Goal: Find specific page/section: Find specific page/section

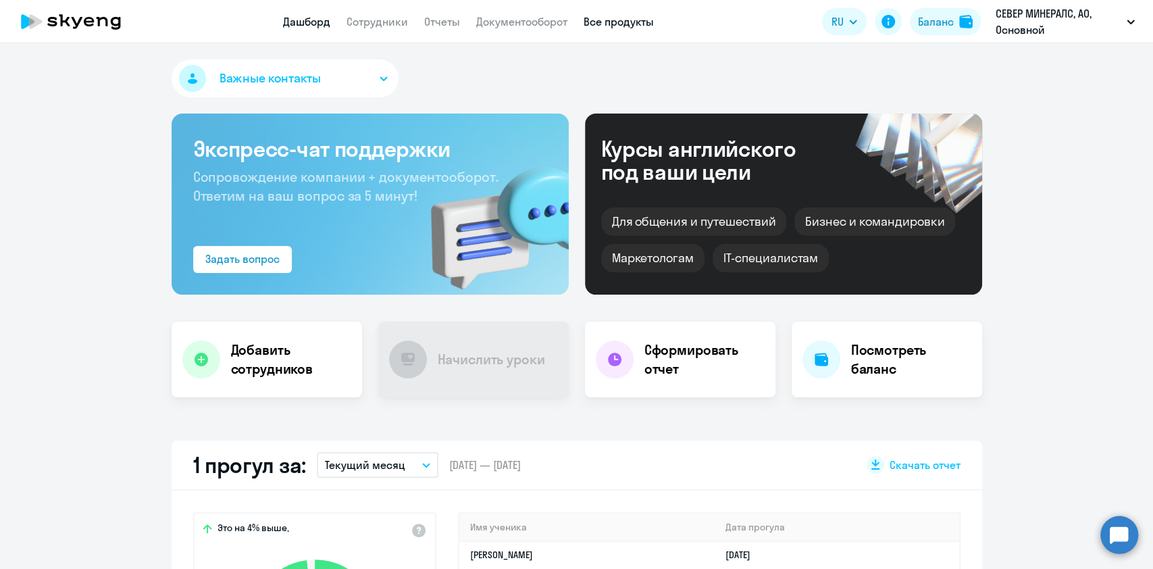
click at [619, 20] on link "Все продукты" at bounding box center [619, 22] width 70 height 14
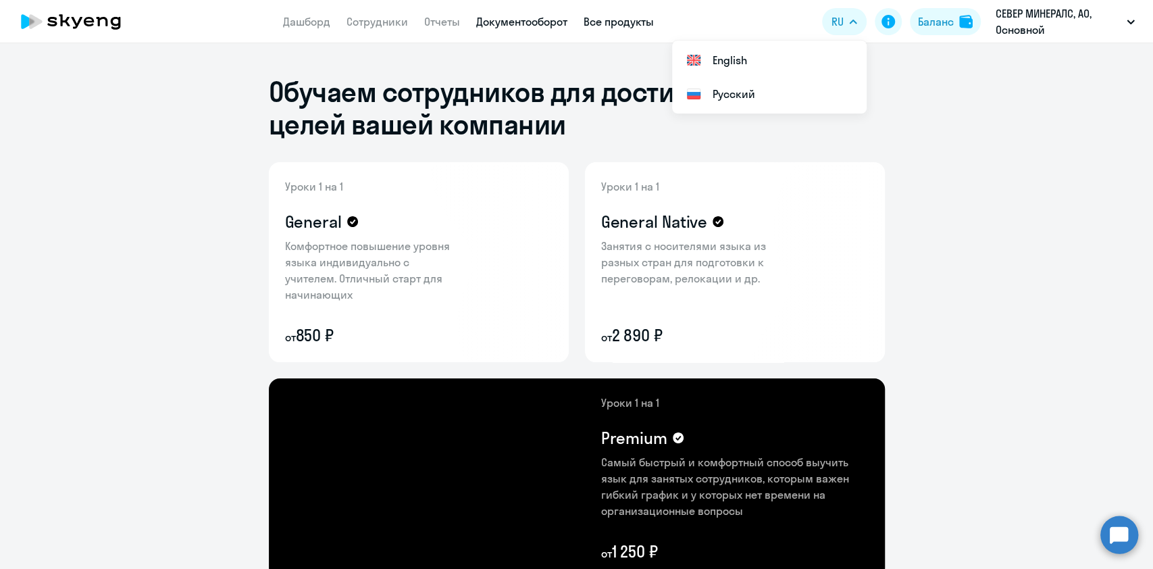
click at [530, 18] on link "Документооборот" at bounding box center [521, 22] width 91 height 14
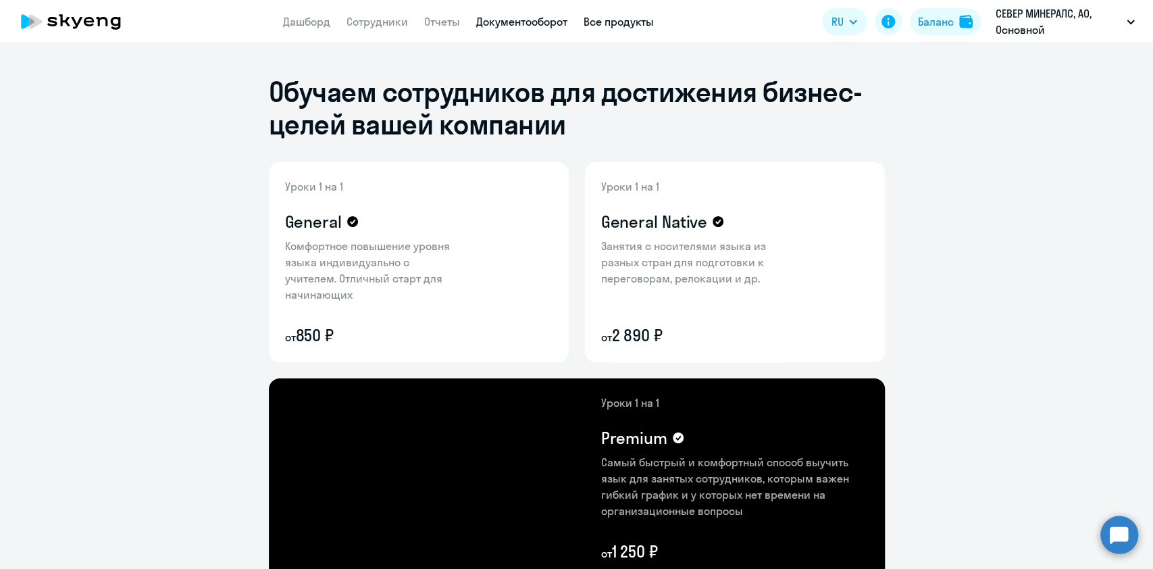
click at [513, 20] on link "Документооборот" at bounding box center [521, 22] width 91 height 14
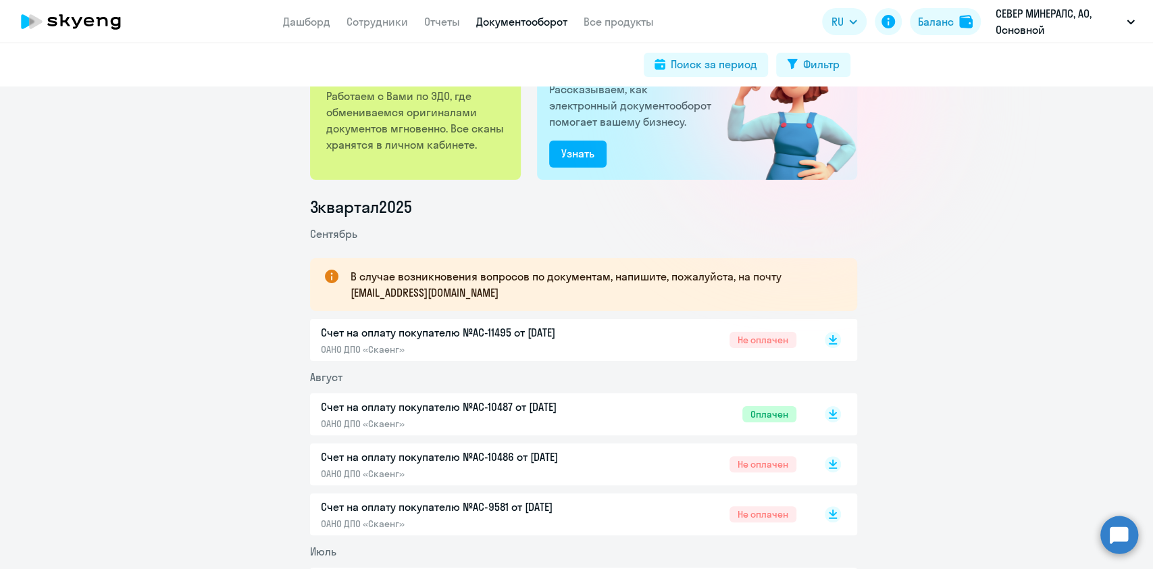
scroll to position [180, 0]
